Goal: Navigation & Orientation: Find specific page/section

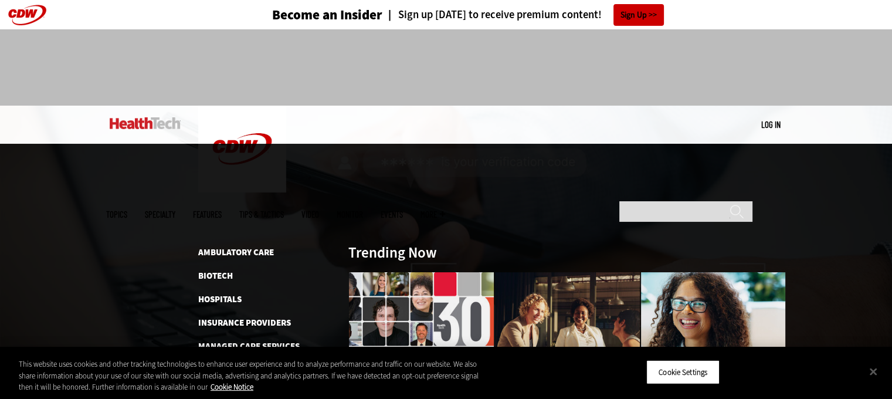
click at [284, 210] on link "Tips & Tactics" at bounding box center [261, 214] width 45 height 9
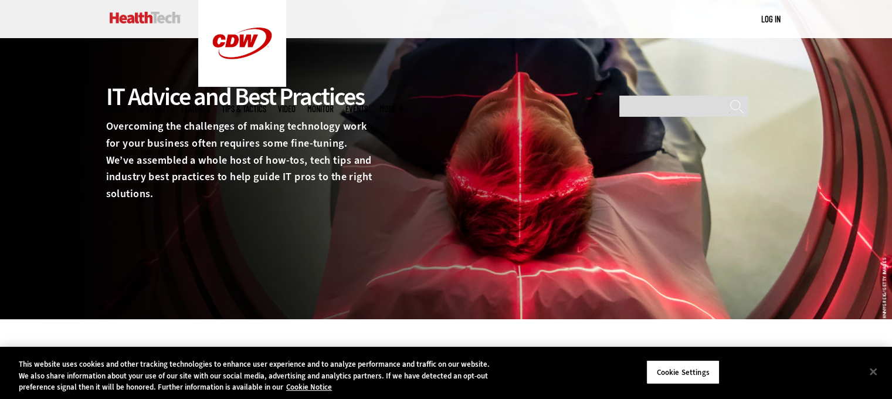
scroll to position [117, 0]
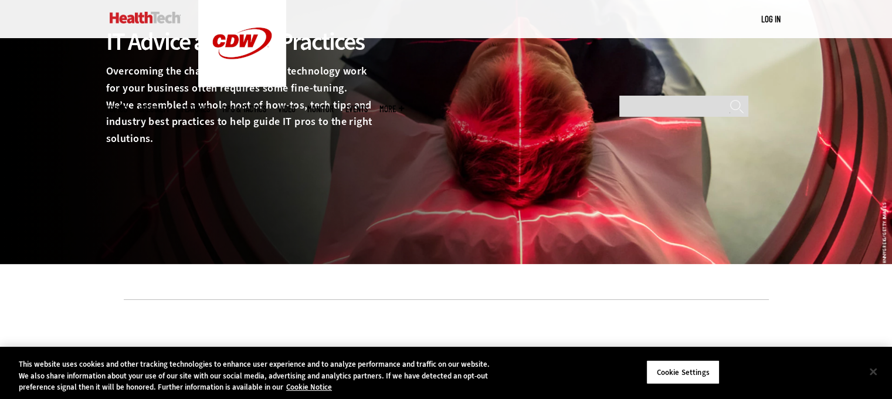
click at [870, 375] on button "Close" at bounding box center [873, 371] width 26 height 26
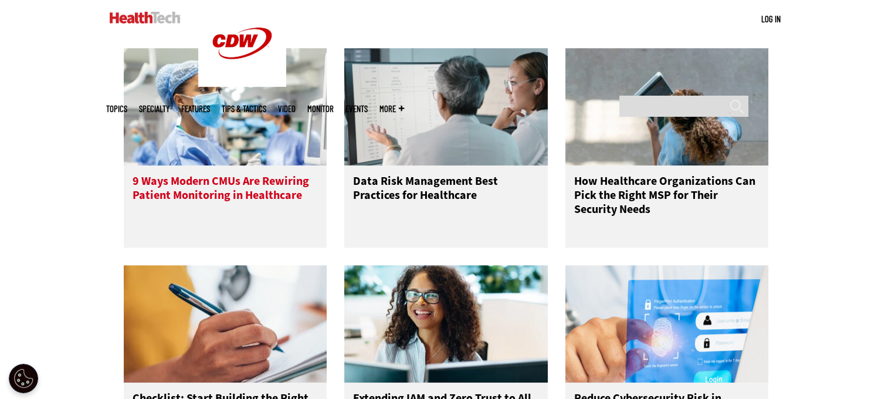
scroll to position [1056, 0]
